Goal: Information Seeking & Learning: Check status

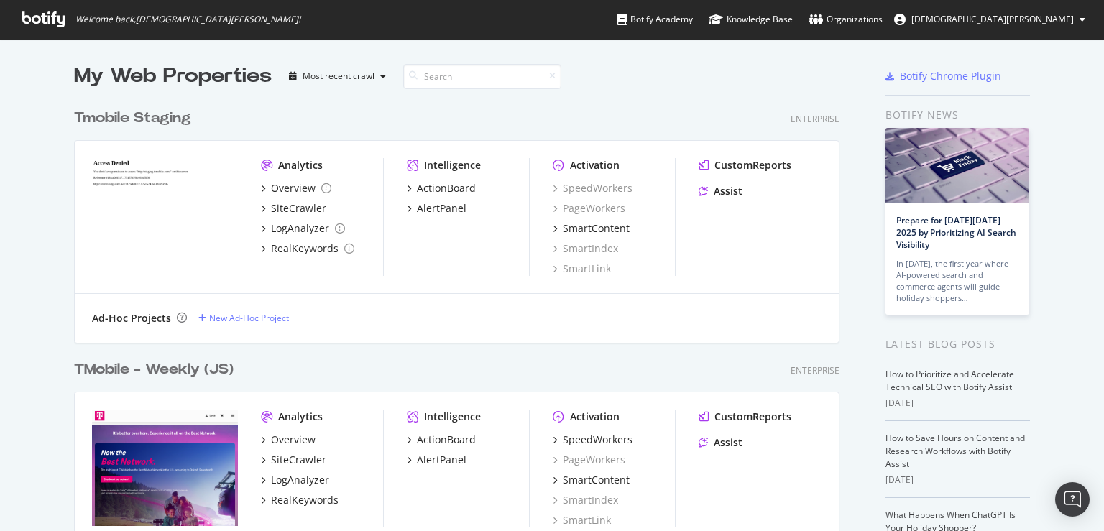
scroll to position [520, 1082]
click at [169, 363] on div "TMobile - Weekly (JS)" at bounding box center [154, 369] width 160 height 21
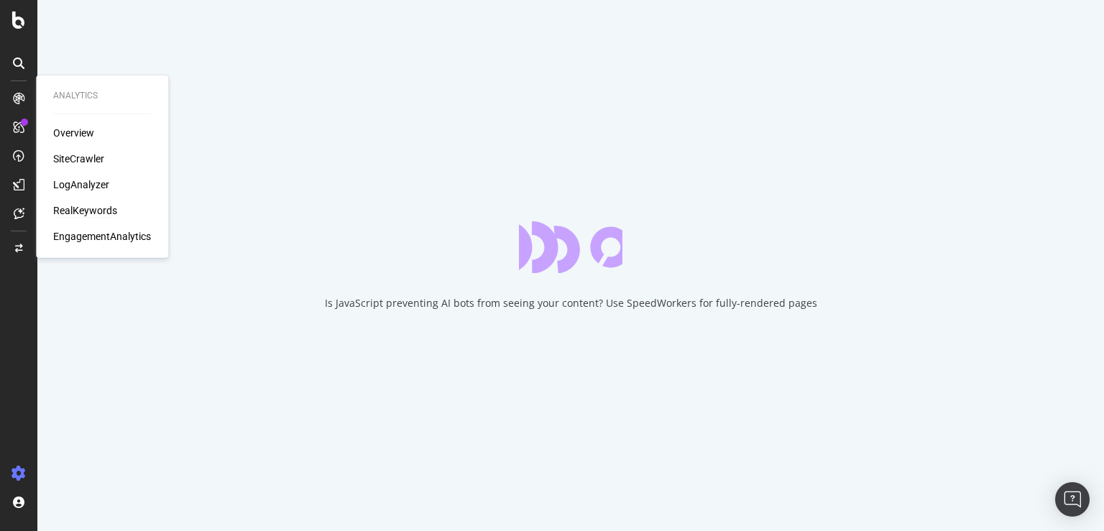
click at [93, 208] on div "RealKeywords" at bounding box center [85, 210] width 64 height 14
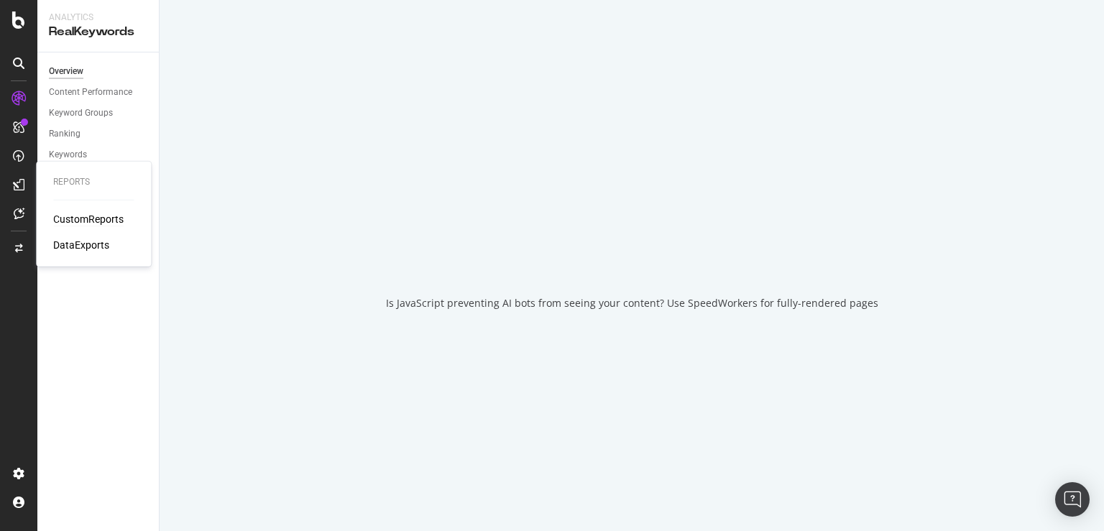
click at [66, 218] on div "CustomReports" at bounding box center [88, 219] width 70 height 14
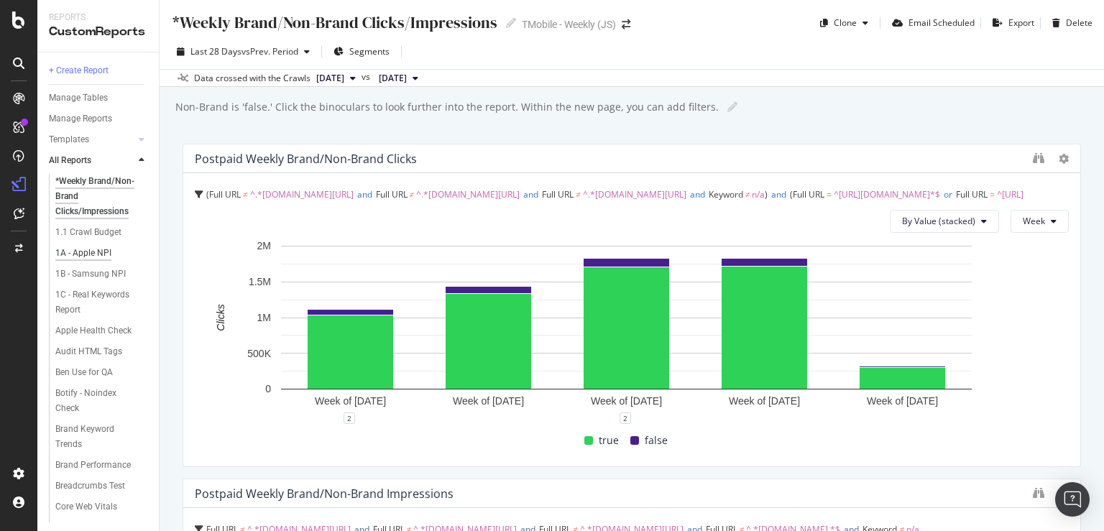
click at [85, 256] on div "1A - Apple NPI" at bounding box center [83, 253] width 56 height 15
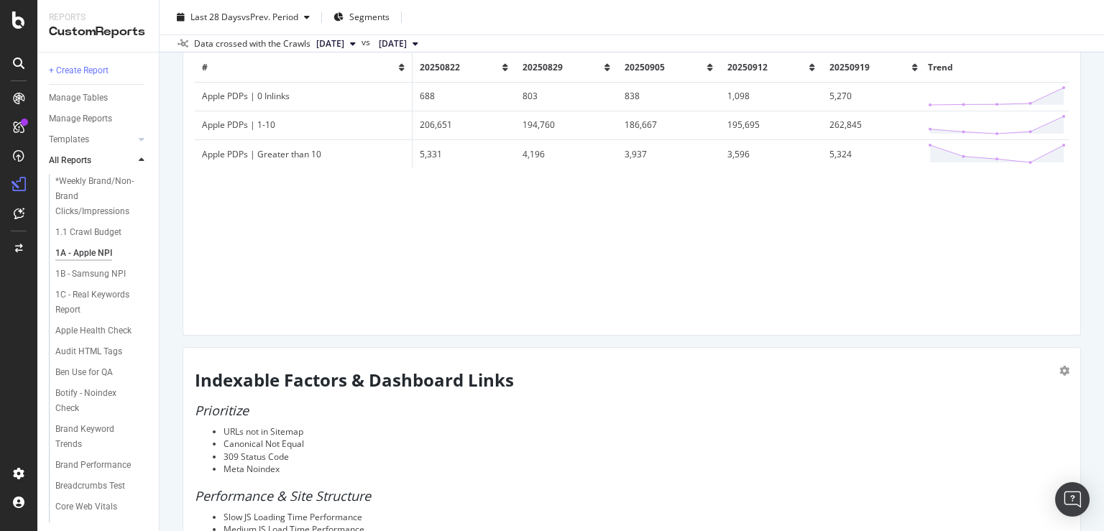
scroll to position [1078, 0]
